Goal: Information Seeking & Learning: Learn about a topic

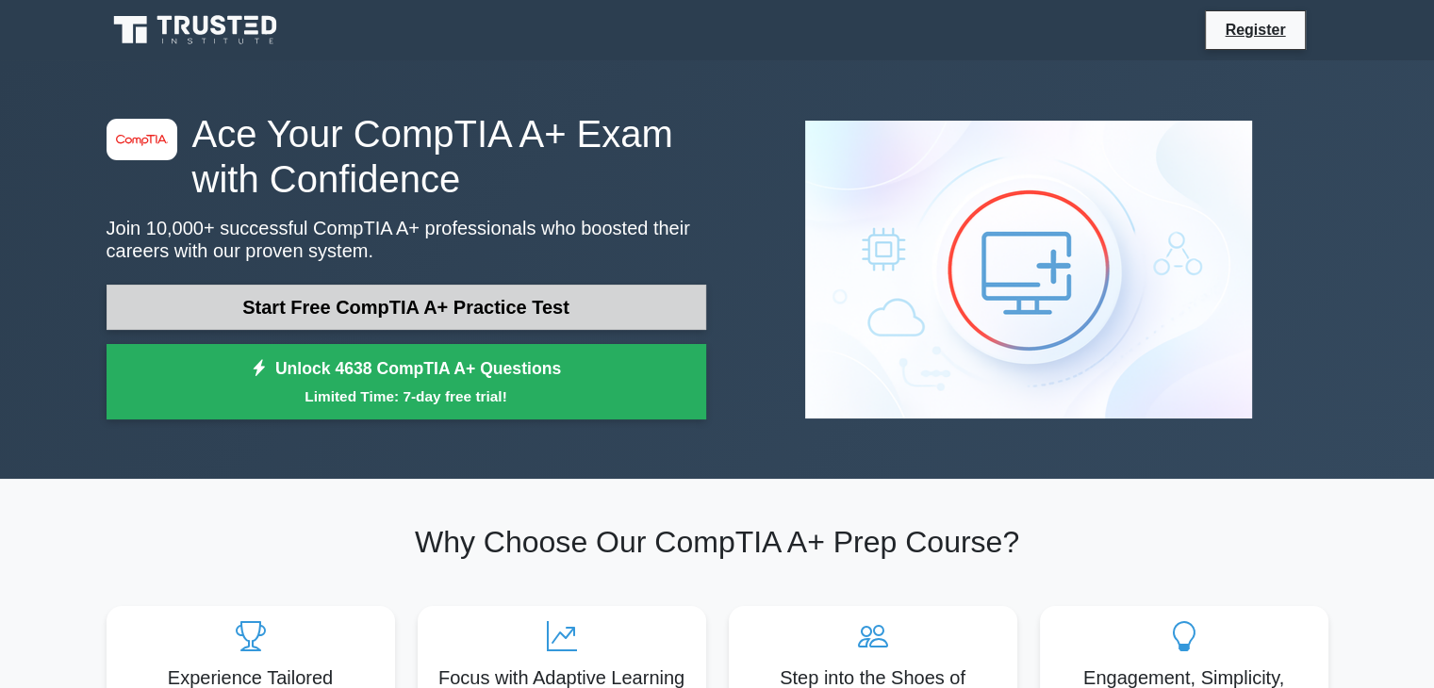
click at [512, 302] on link "Start Free CompTIA A+ Practice Test" at bounding box center [407, 307] width 600 height 45
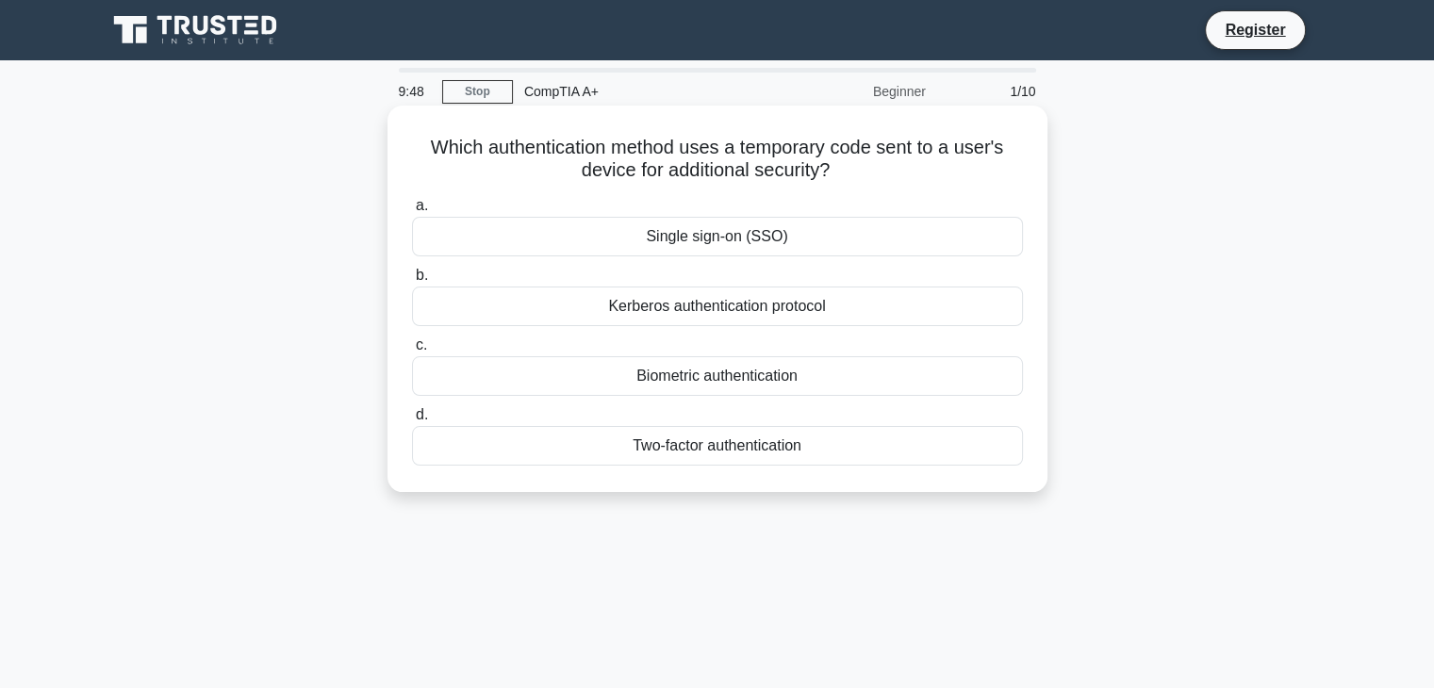
click at [673, 442] on div "Two-factor authentication" at bounding box center [717, 446] width 611 height 40
click at [412, 421] on input "d. Two-factor authentication" at bounding box center [412, 415] width 0 height 12
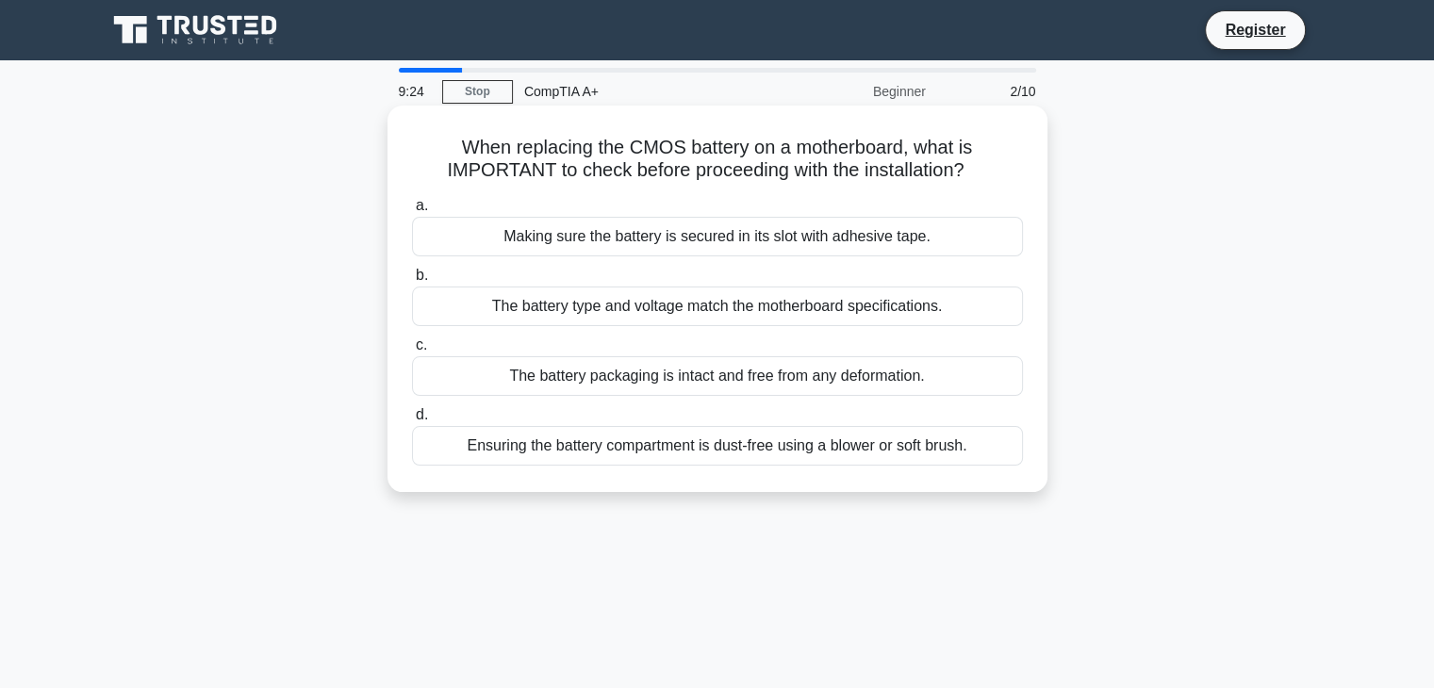
click at [702, 313] on div "The battery type and voltage match the motherboard specifications." at bounding box center [717, 307] width 611 height 40
click at [412, 282] on input "b. The battery type and voltage match the motherboard specifications." at bounding box center [412, 276] width 0 height 12
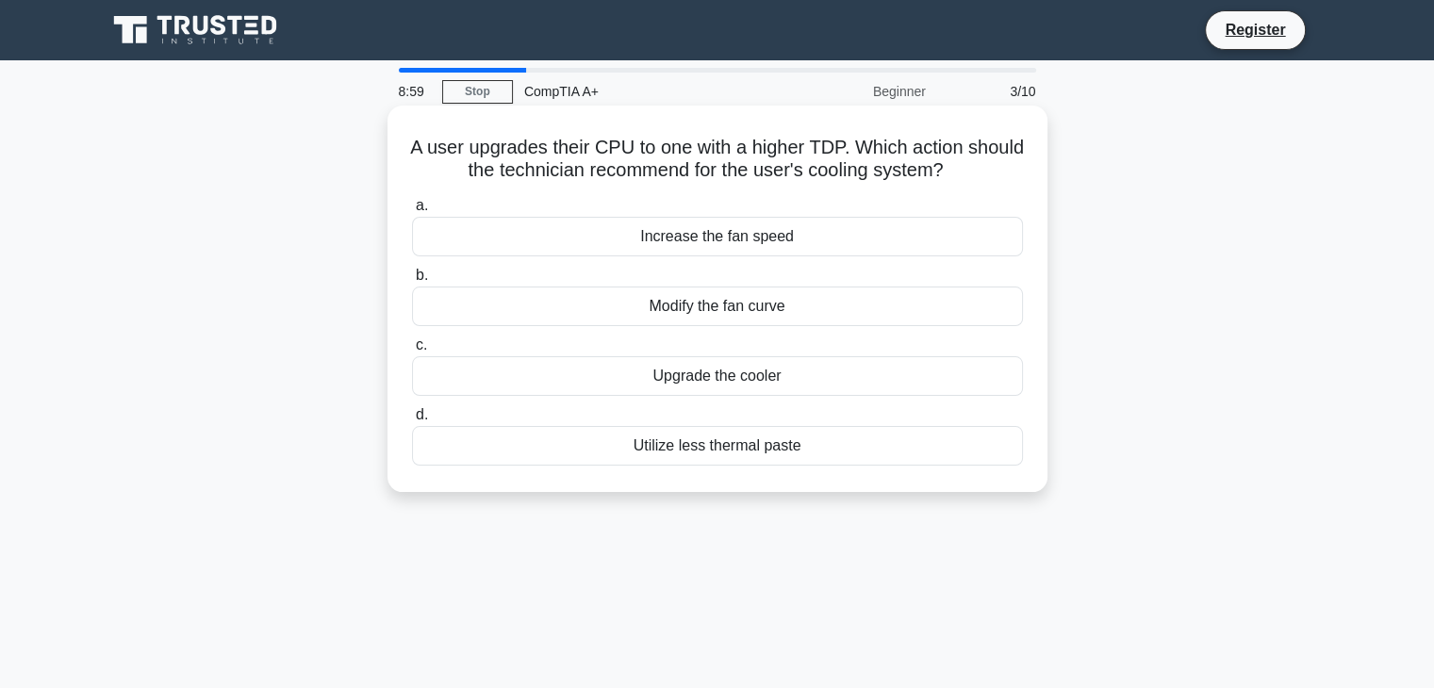
click at [793, 381] on div "Upgrade the cooler" at bounding box center [717, 376] width 611 height 40
click at [412, 352] on input "c. Upgrade the cooler" at bounding box center [412, 345] width 0 height 12
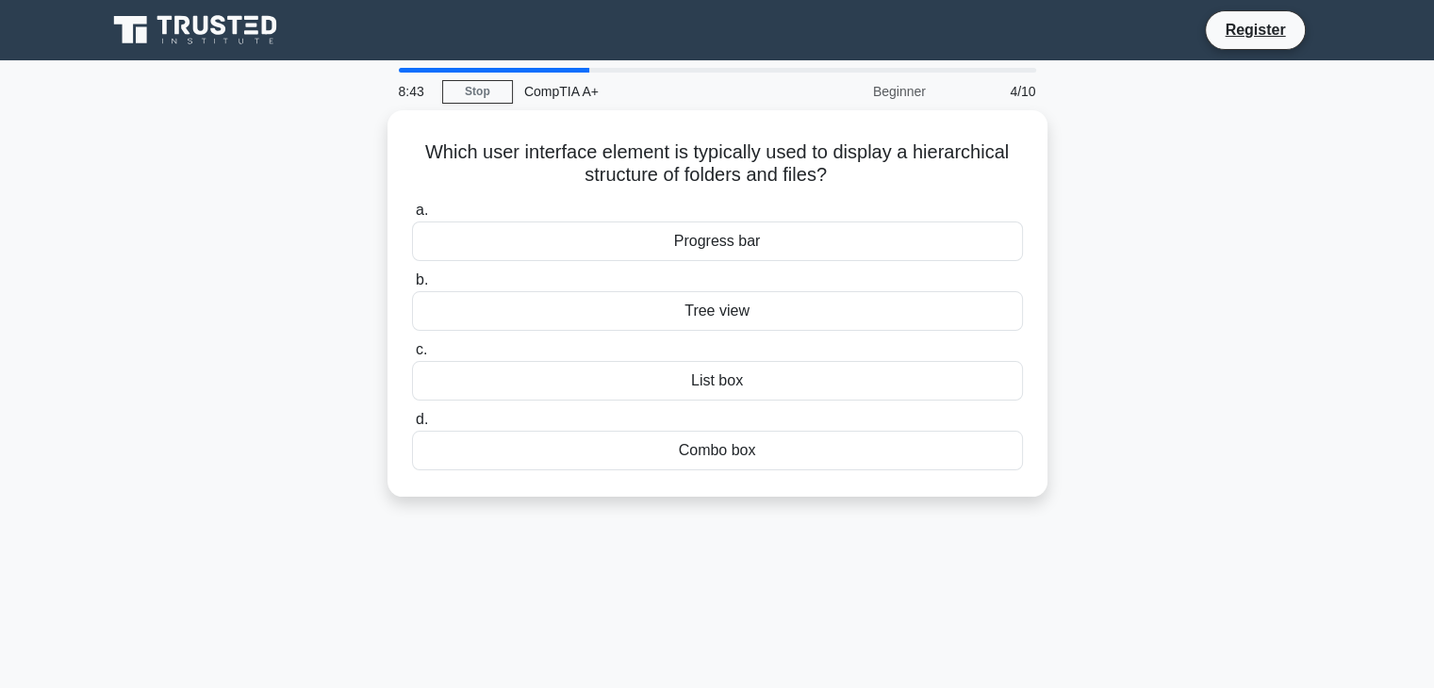
click at [793, 381] on div "List box" at bounding box center [717, 381] width 611 height 40
click at [412, 356] on input "c. List box" at bounding box center [412, 350] width 0 height 12
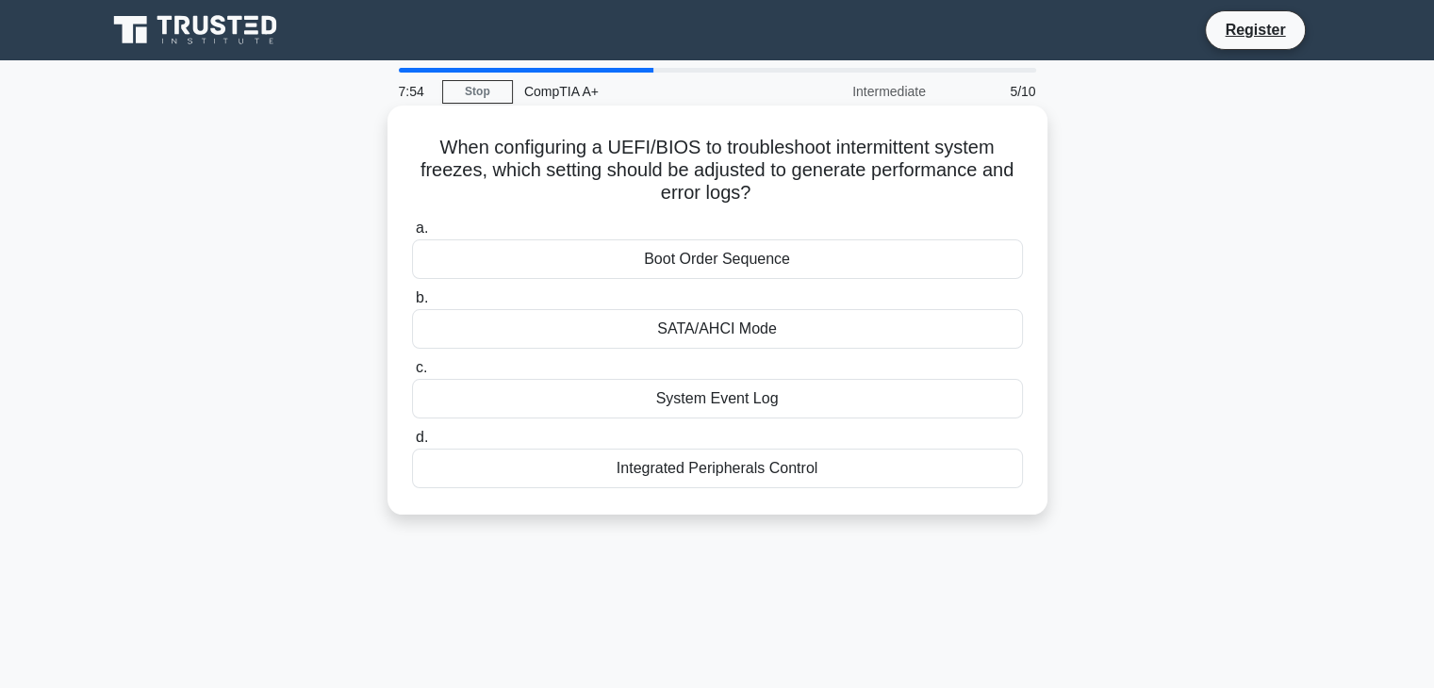
click at [777, 263] on div "Boot Order Sequence" at bounding box center [717, 260] width 611 height 40
click at [412, 235] on input "a. Boot Order Sequence" at bounding box center [412, 229] width 0 height 12
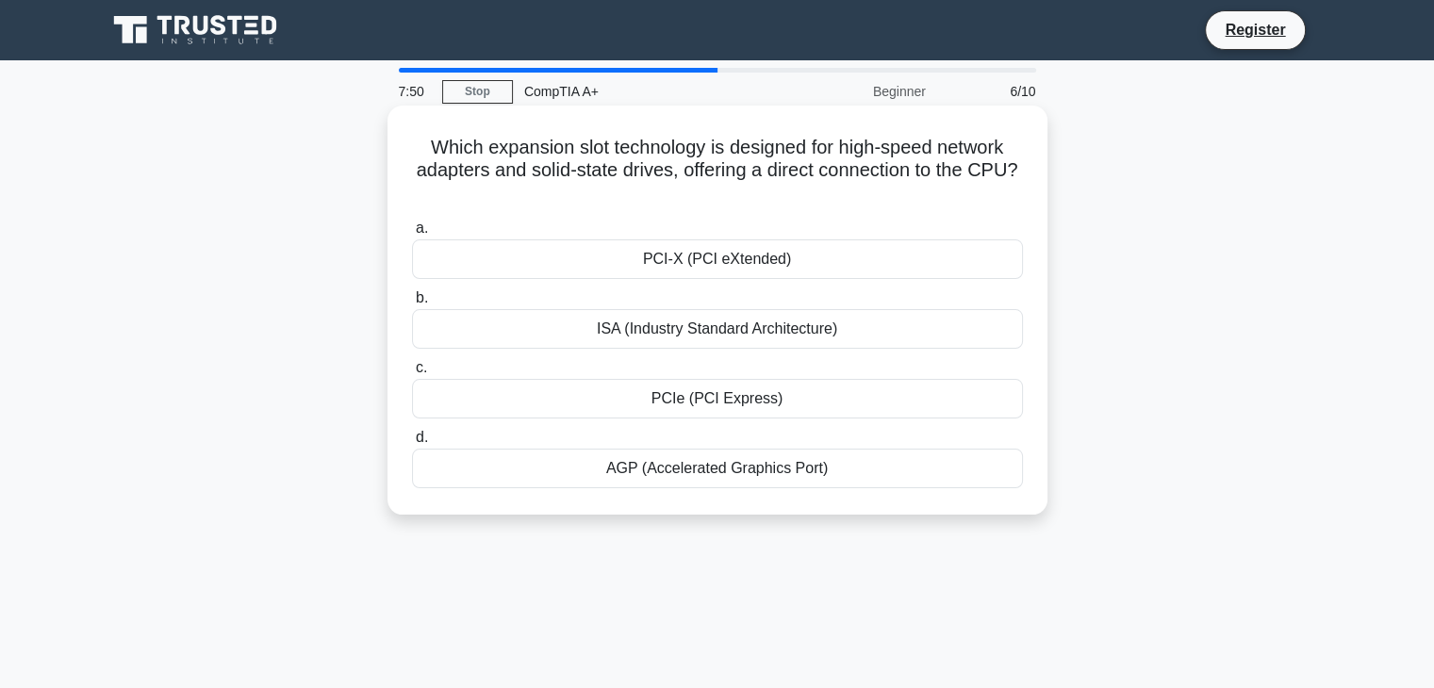
click at [769, 319] on div "ISA (Industry Standard Architecture)" at bounding box center [717, 329] width 611 height 40
click at [412, 305] on input "b. ISA (Industry Standard Architecture)" at bounding box center [412, 298] width 0 height 12
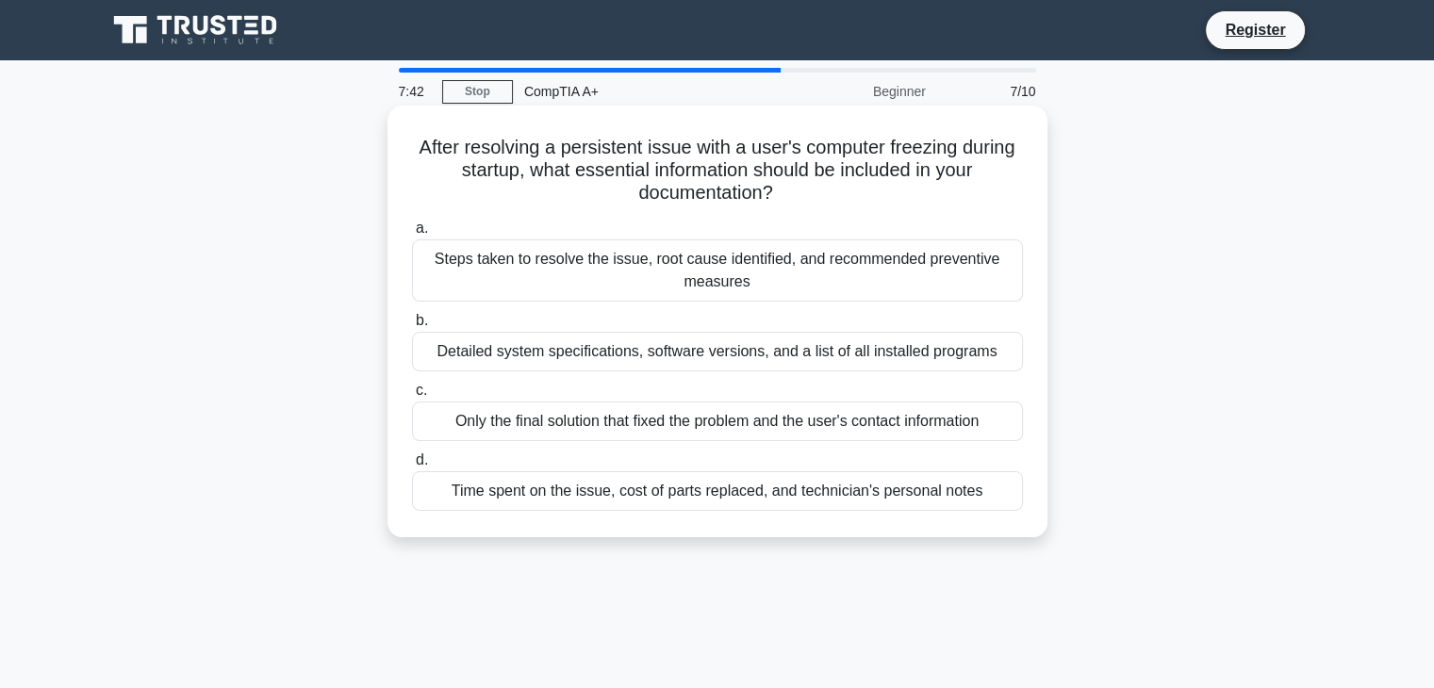
click at [771, 284] on div "Steps taken to resolve the issue, root cause identified, and recommended preven…" at bounding box center [717, 271] width 611 height 62
click at [412, 235] on input "a. Steps taken to resolve the issue, root cause identified, and recommended pre…" at bounding box center [412, 229] width 0 height 12
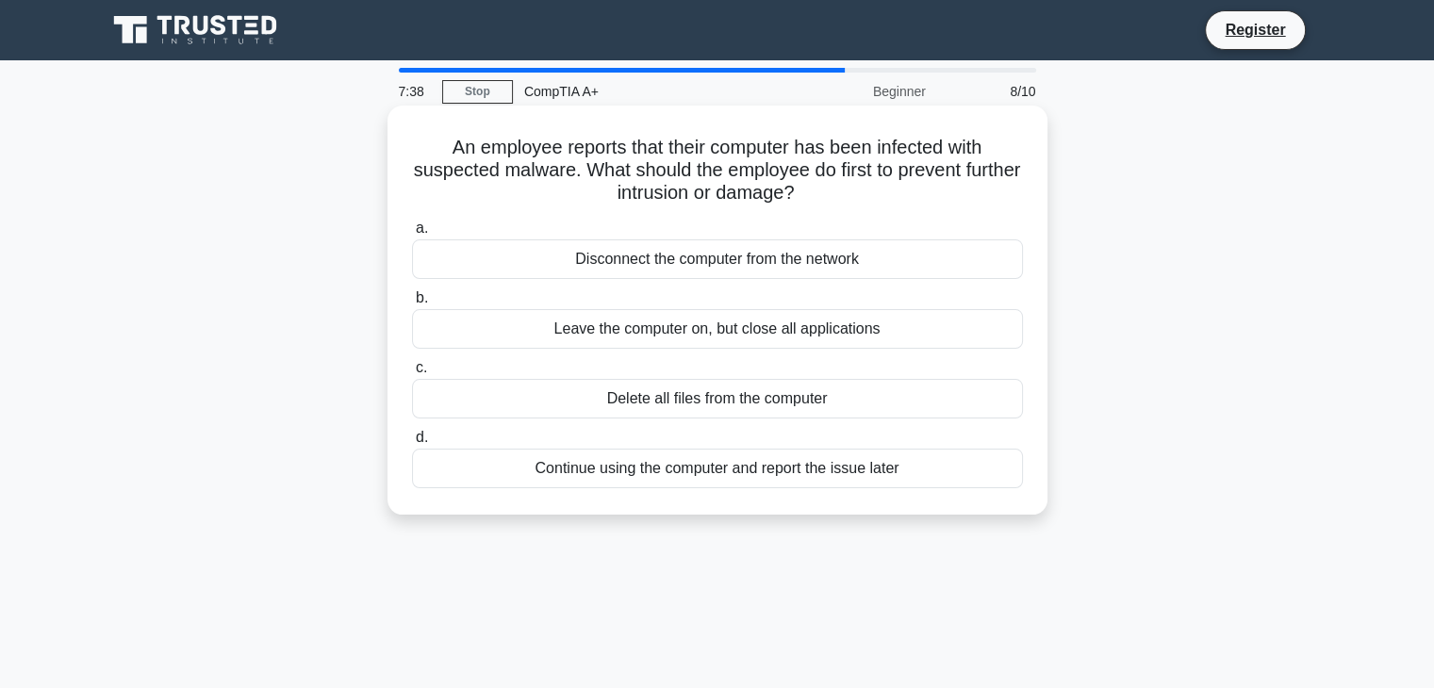
click at [766, 338] on div "Leave the computer on, but close all applications" at bounding box center [717, 329] width 611 height 40
click at [412, 305] on input "b. Leave the computer on, but close all applications" at bounding box center [412, 298] width 0 height 12
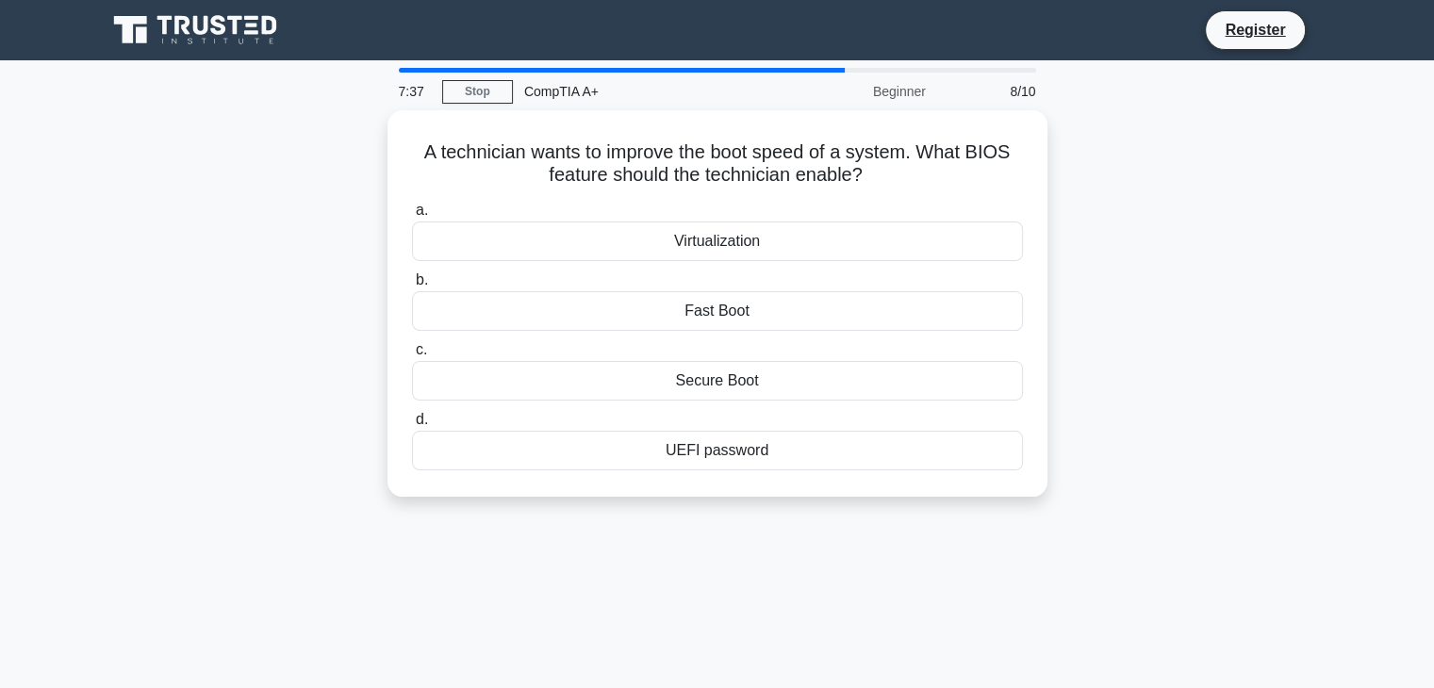
click at [766, 338] on div "a. Virtualization b. Fast Boot c. d." at bounding box center [718, 334] width 634 height 279
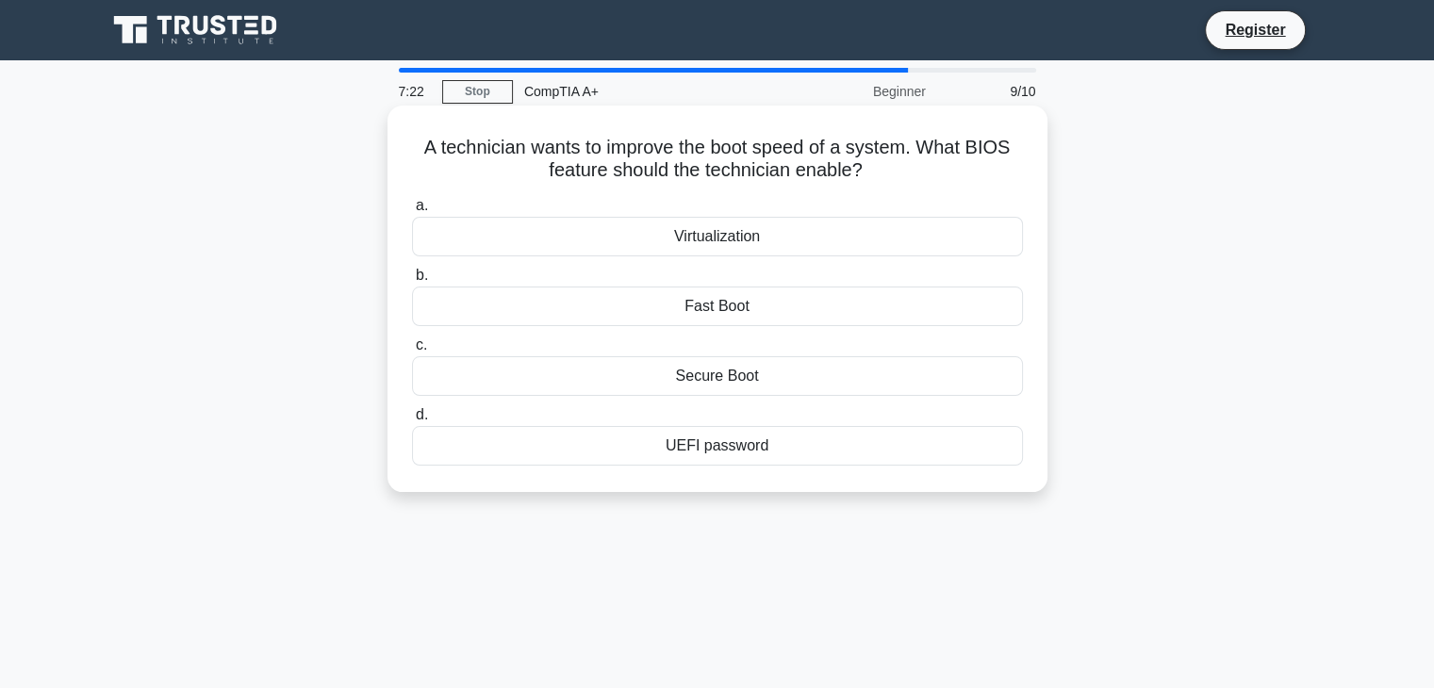
click at [754, 374] on div "Secure Boot" at bounding box center [717, 376] width 611 height 40
click at [412, 352] on input "c. Secure Boot" at bounding box center [412, 345] width 0 height 12
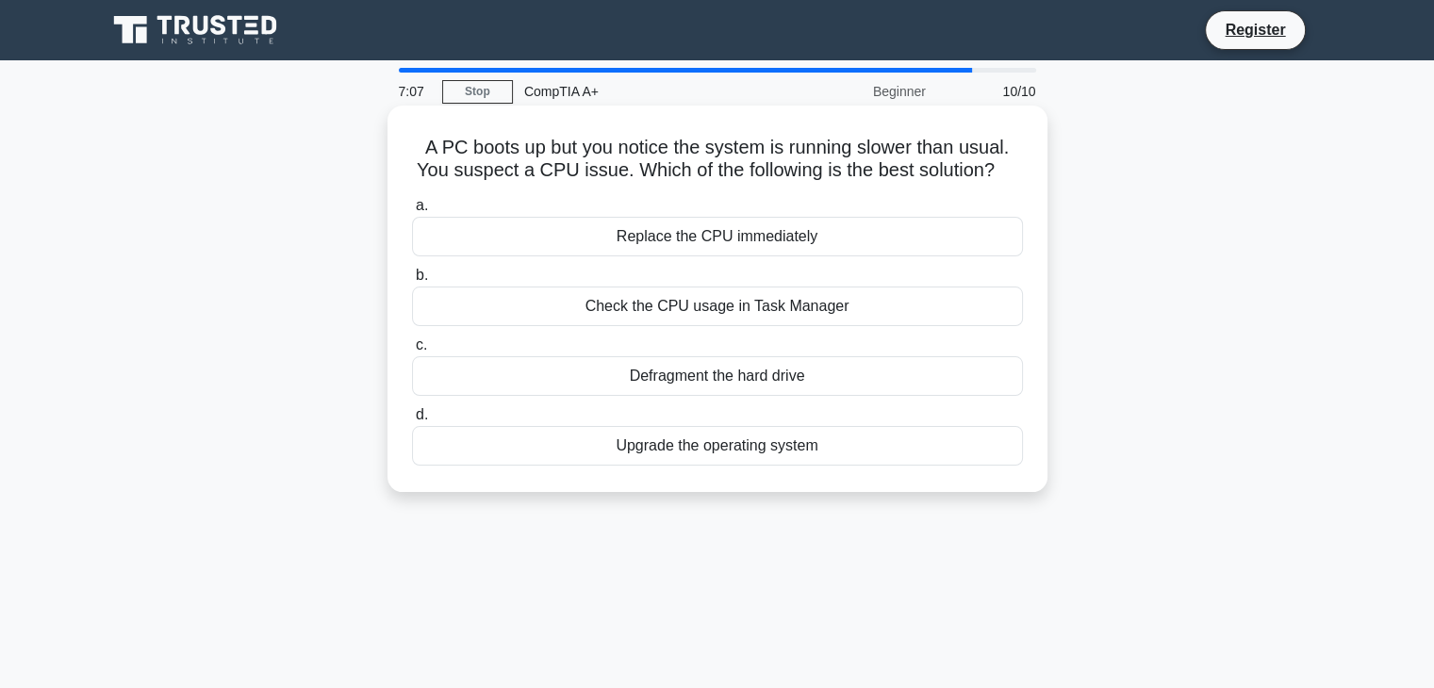
click at [732, 239] on div "Replace the CPU immediately" at bounding box center [717, 237] width 611 height 40
click at [412, 212] on input "a. Replace the CPU immediately" at bounding box center [412, 206] width 0 height 12
